Goal: Task Accomplishment & Management: Complete application form

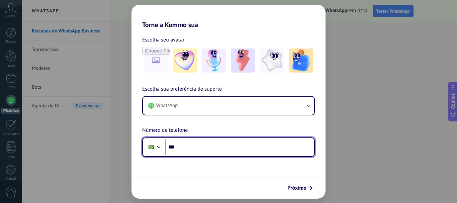
click at [184, 148] on input "***" at bounding box center [239, 147] width 149 height 15
type input "**********"
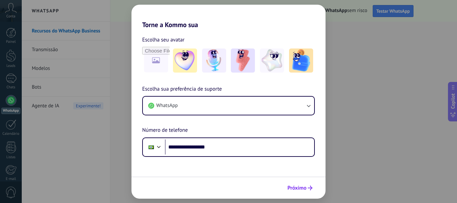
click at [303, 190] on span "Próximo" at bounding box center [297, 188] width 19 height 5
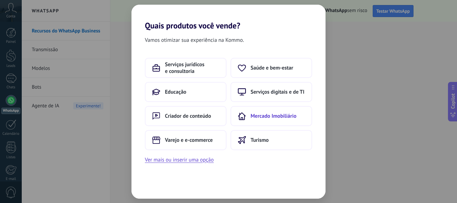
click at [259, 118] on span "Mercado Imobiliário" at bounding box center [274, 116] width 46 height 7
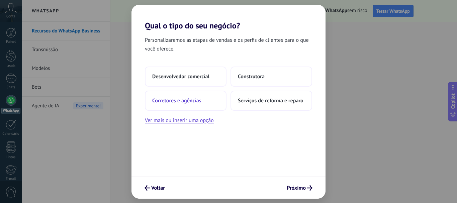
click at [194, 95] on button "Corretores e agências" at bounding box center [186, 101] width 82 height 20
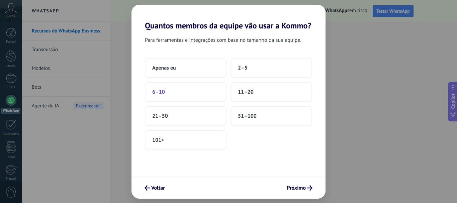
click at [171, 96] on button "6–10" at bounding box center [186, 92] width 82 height 20
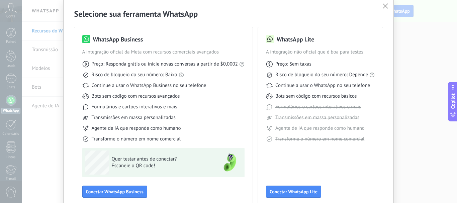
scroll to position [33, 0]
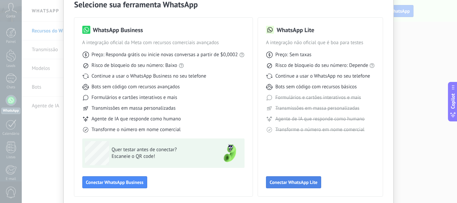
click at [282, 182] on span "Conectar WhatsApp Lite" at bounding box center [294, 182] width 48 height 5
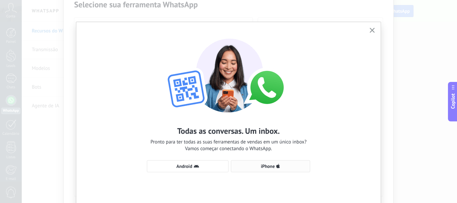
click at [282, 166] on span "iPhone" at bounding box center [271, 166] width 72 height 5
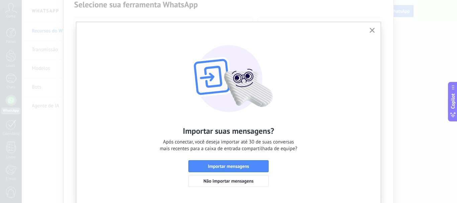
scroll to position [28, 0]
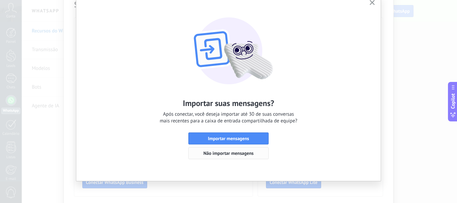
click at [245, 154] on span "Não importar mensagens" at bounding box center [229, 153] width 50 height 5
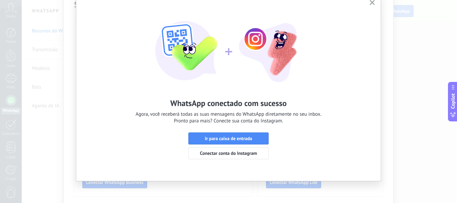
drag, startPoint x: 240, startPoint y: 139, endPoint x: 383, endPoint y: 144, distance: 143.1
click at [241, 139] on span "Ir para caixa de entrada" at bounding box center [228, 138] width 47 height 5
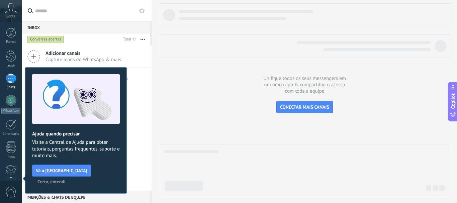
click at [9, 13] on icon at bounding box center [11, 8] width 12 height 10
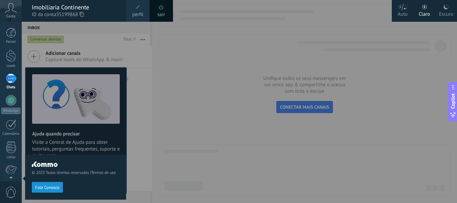
click at [208, 70] on div at bounding box center [250, 101] width 457 height 203
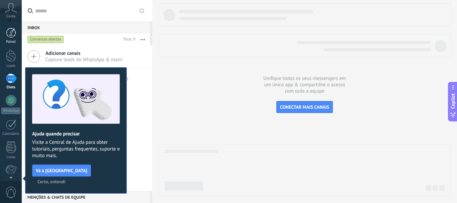
click at [11, 35] on div at bounding box center [11, 33] width 10 height 10
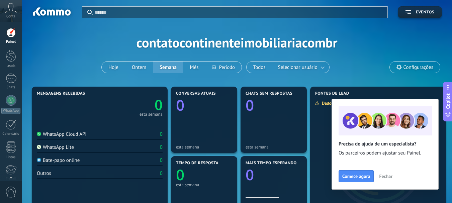
click at [384, 175] on span "Fechar" at bounding box center [385, 176] width 13 height 5
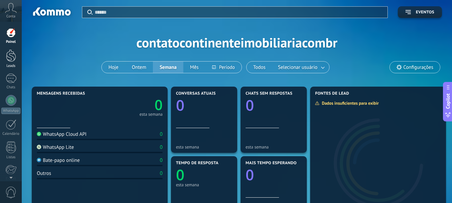
click at [11, 63] on link "Leads" at bounding box center [11, 59] width 22 height 19
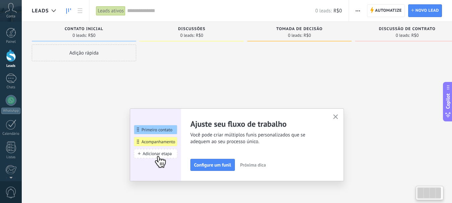
click at [178, 65] on div at bounding box center [192, 103] width 104 height 116
drag, startPoint x: 432, startPoint y: 12, endPoint x: 368, endPoint y: 63, distance: 81.5
click at [431, 12] on span "Novo lead" at bounding box center [427, 11] width 23 height 12
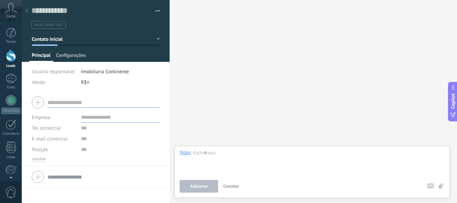
click at [71, 53] on span "Configurações" at bounding box center [71, 57] width 30 height 10
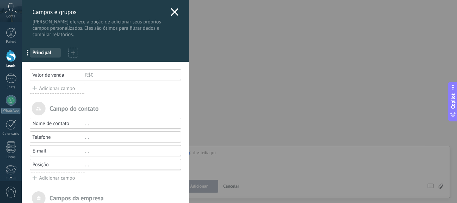
click at [173, 12] on use at bounding box center [175, 12] width 8 height 8
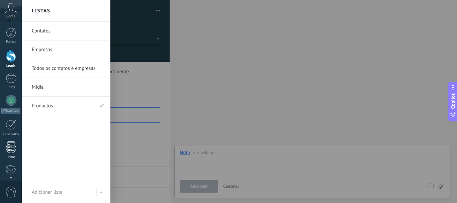
click at [10, 149] on div at bounding box center [11, 148] width 10 height 12
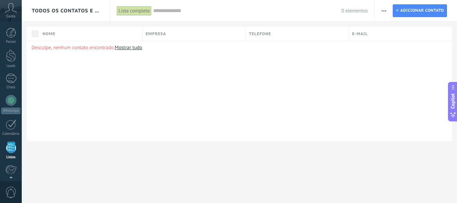
scroll to position [42, 0]
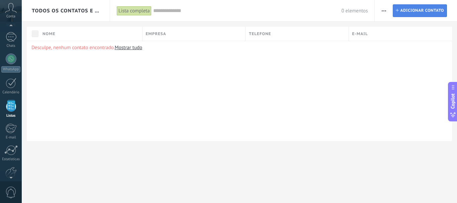
click at [425, 10] on span "Adicionar contato" at bounding box center [422, 11] width 44 height 12
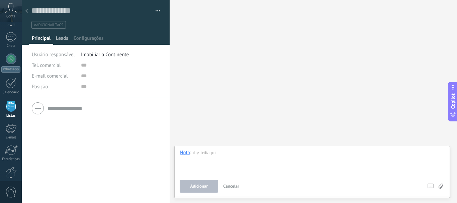
click at [62, 38] on span "Leads" at bounding box center [62, 40] width 12 height 10
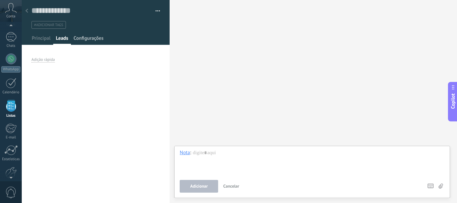
click at [95, 38] on span "Configurações" at bounding box center [89, 40] width 30 height 10
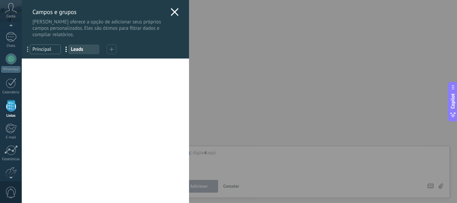
click at [84, 51] on span "Leads" at bounding box center [84, 49] width 26 height 6
click at [47, 48] on span "Principal" at bounding box center [45, 49] width 26 height 6
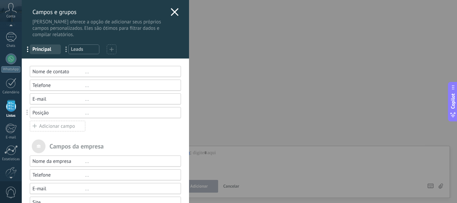
click at [90, 48] on span "Leads" at bounding box center [84, 49] width 26 height 6
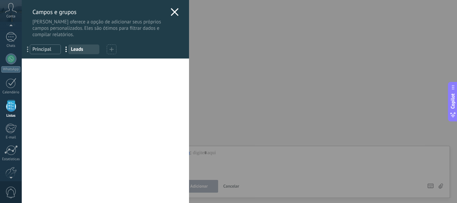
click at [171, 13] on icon at bounding box center [175, 12] width 8 height 8
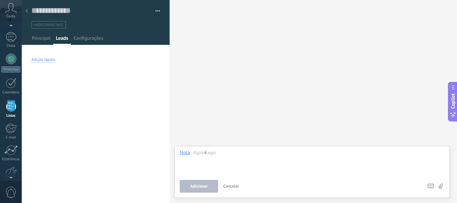
click at [41, 61] on div "Adição rápida" at bounding box center [42, 59] width 23 height 5
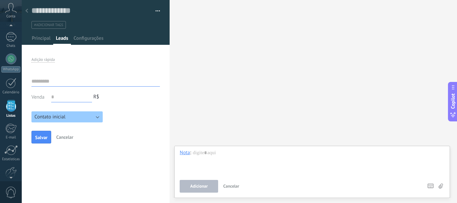
click at [65, 135] on span "Cancelar" at bounding box center [64, 137] width 17 height 6
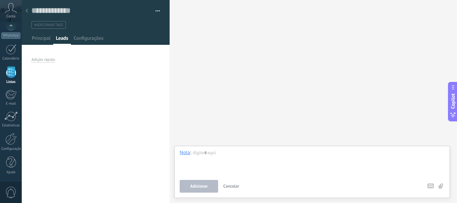
scroll to position [42, 0]
